Goal: Information Seeking & Learning: Learn about a topic

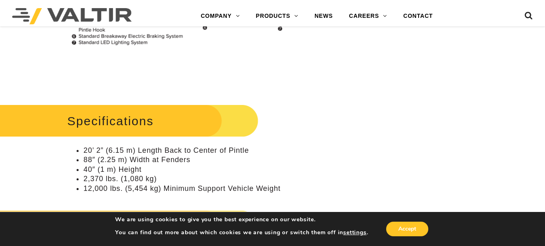
scroll to position [648, 0]
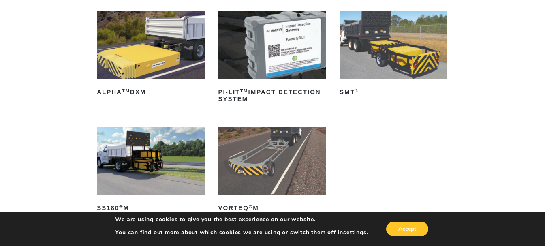
scroll to position [81, 0]
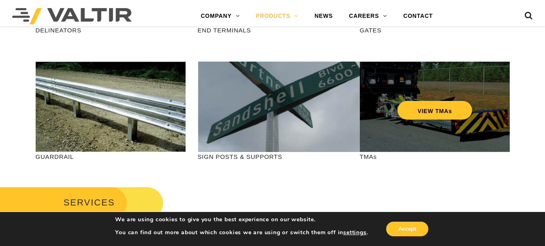
scroll to position [284, 0]
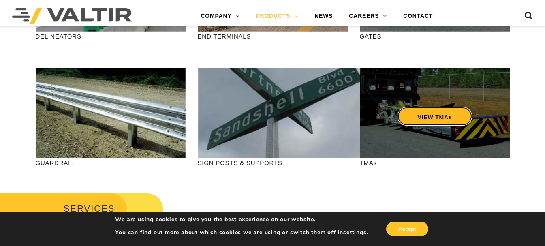
click at [438, 115] on link "VIEW TMAs" at bounding box center [434, 116] width 75 height 19
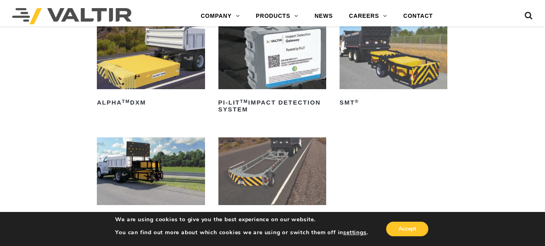
scroll to position [41, 0]
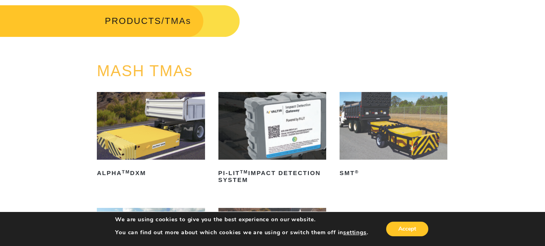
click at [426, 119] on img at bounding box center [394, 126] width 108 height 68
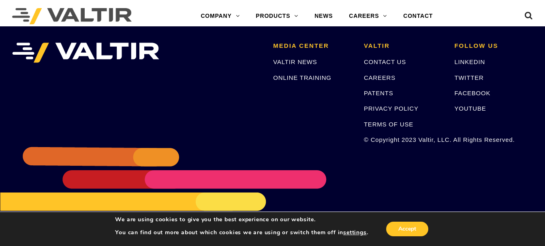
scroll to position [2067, 0]
